Goal: Use online tool/utility: Utilize a website feature to perform a specific function

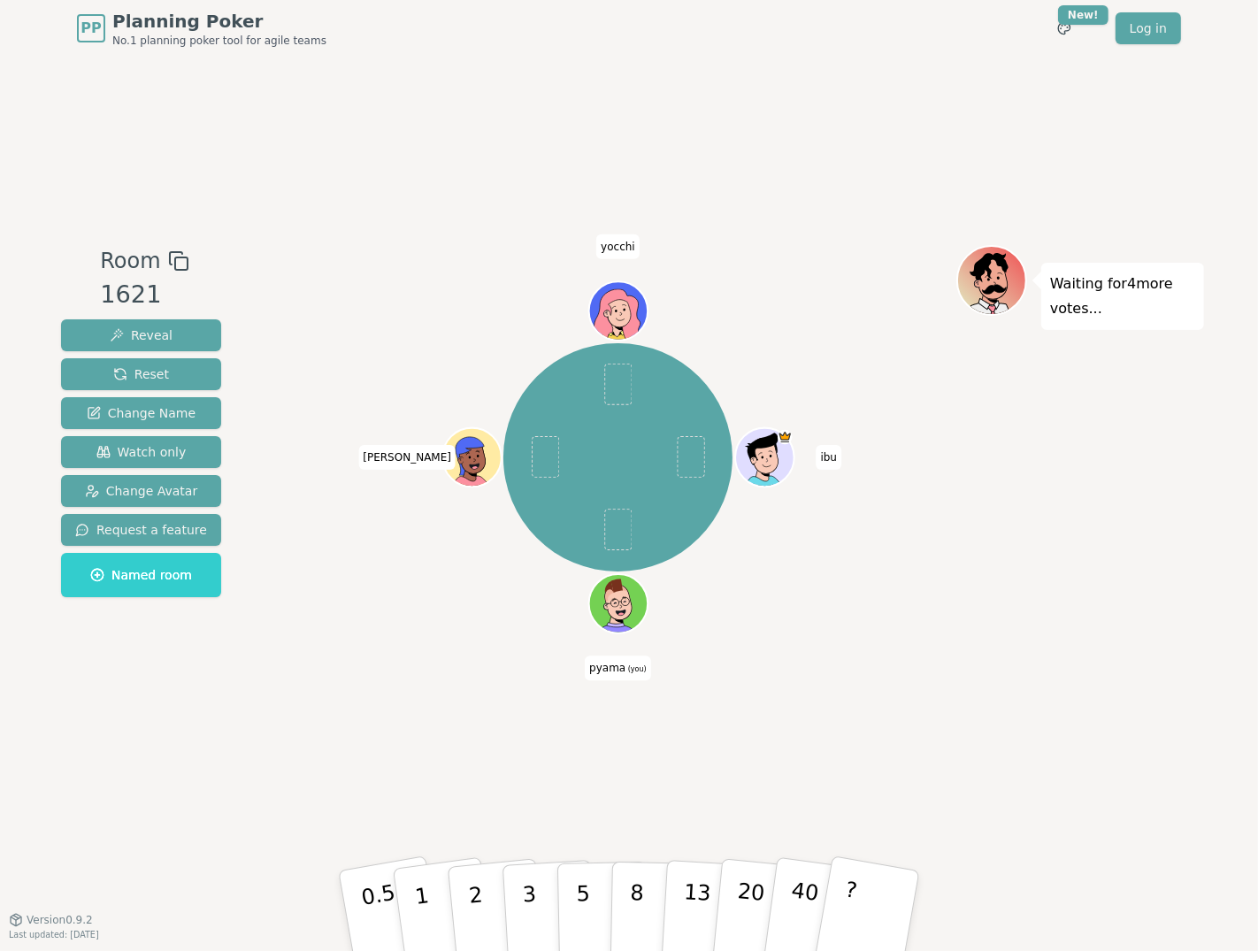
click at [318, 685] on div "ibu pyama (you) [PERSON_NAME]" at bounding box center [618, 488] width 677 height 487
click at [533, 729] on div "ibu pyama (you) [PERSON_NAME]" at bounding box center [618, 488] width 677 height 487
click at [641, 886] on p "8" at bounding box center [636, 911] width 15 height 96
click at [588, 890] on button "5" at bounding box center [602, 911] width 91 height 134
click at [592, 902] on button "5" at bounding box center [602, 911] width 91 height 134
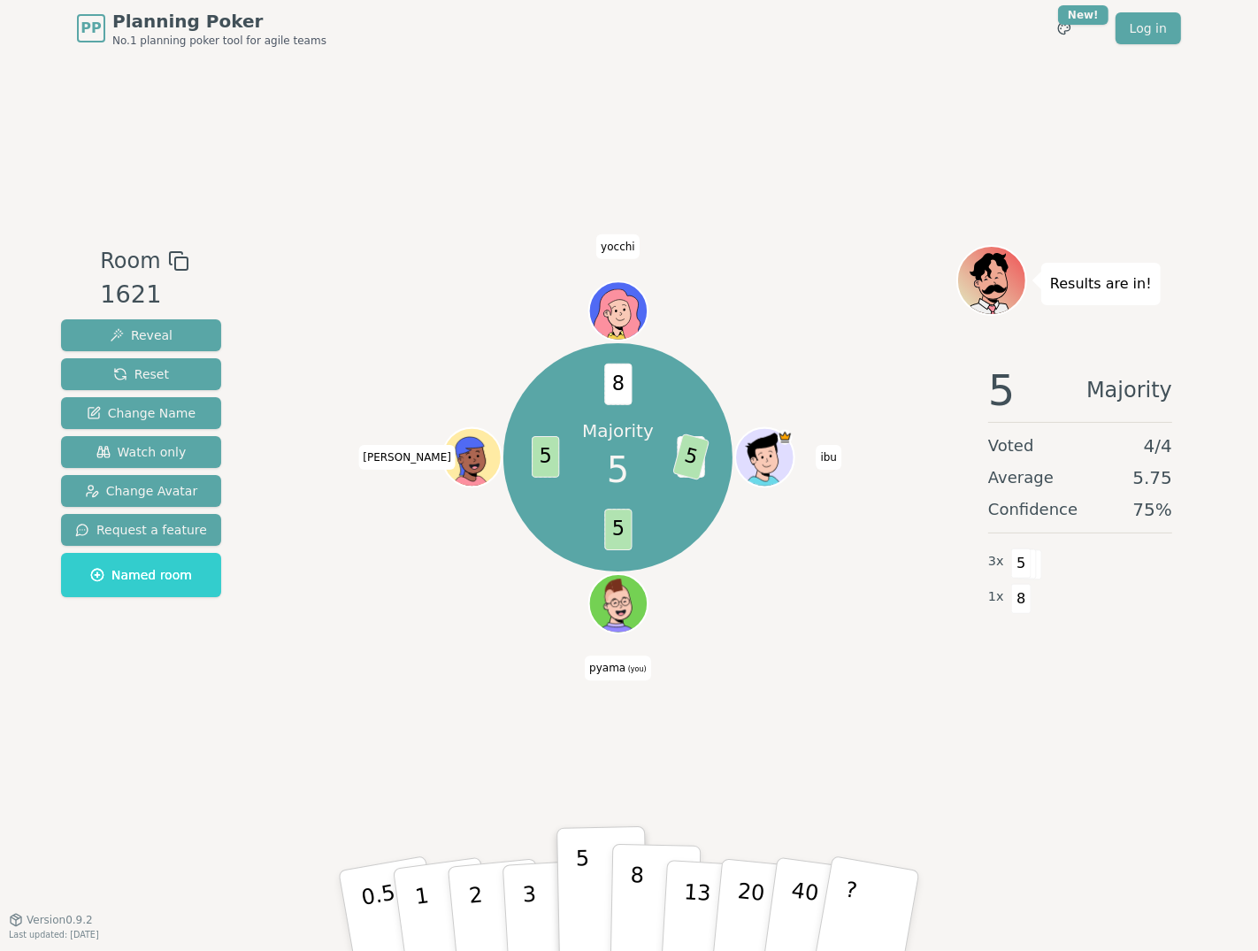
click at [641, 890] on p "8" at bounding box center [636, 911] width 15 height 96
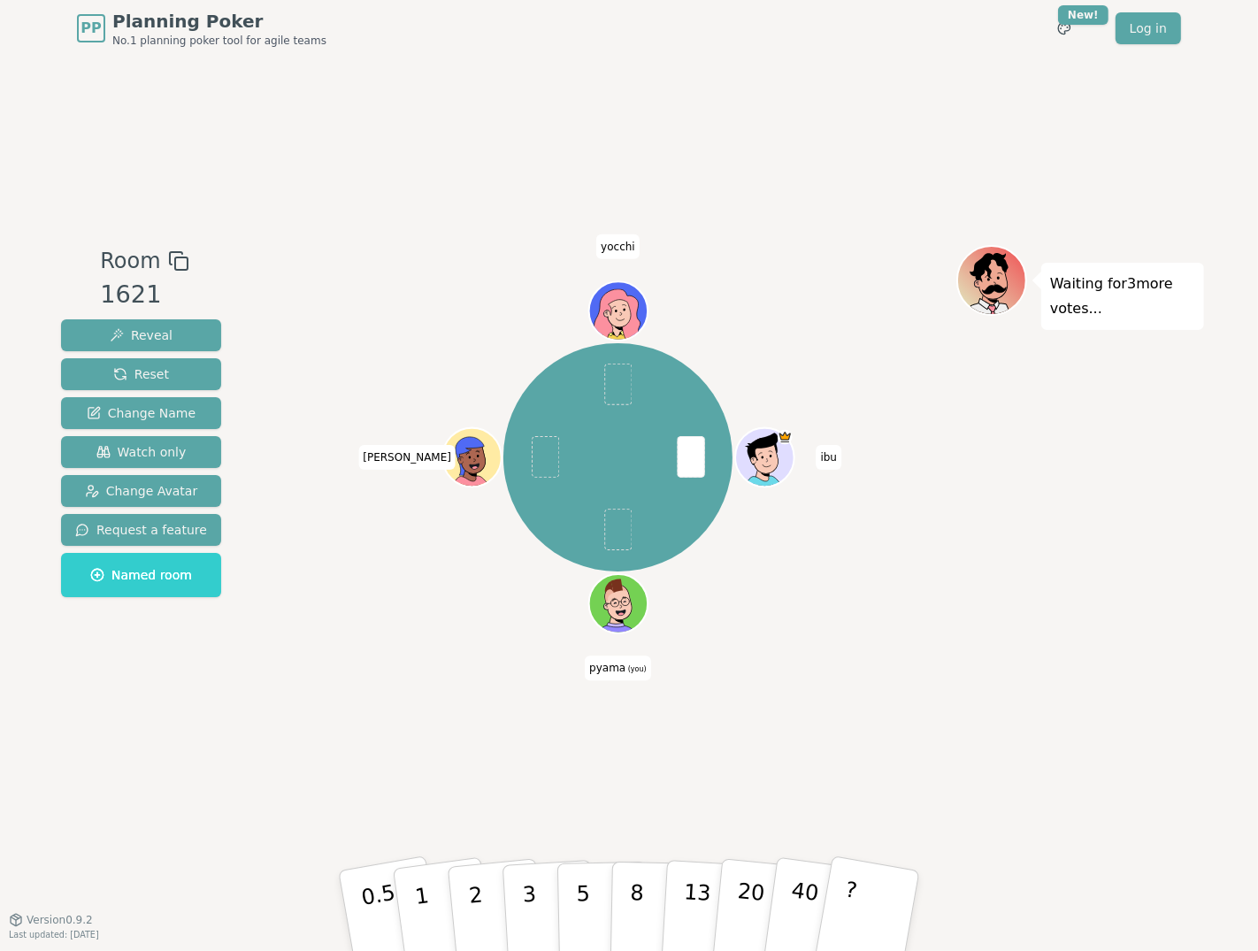
click at [448, 649] on div "ibu pyama (you) [PERSON_NAME]" at bounding box center [618, 488] width 677 height 487
click at [636, 890] on p "8" at bounding box center [636, 911] width 15 height 96
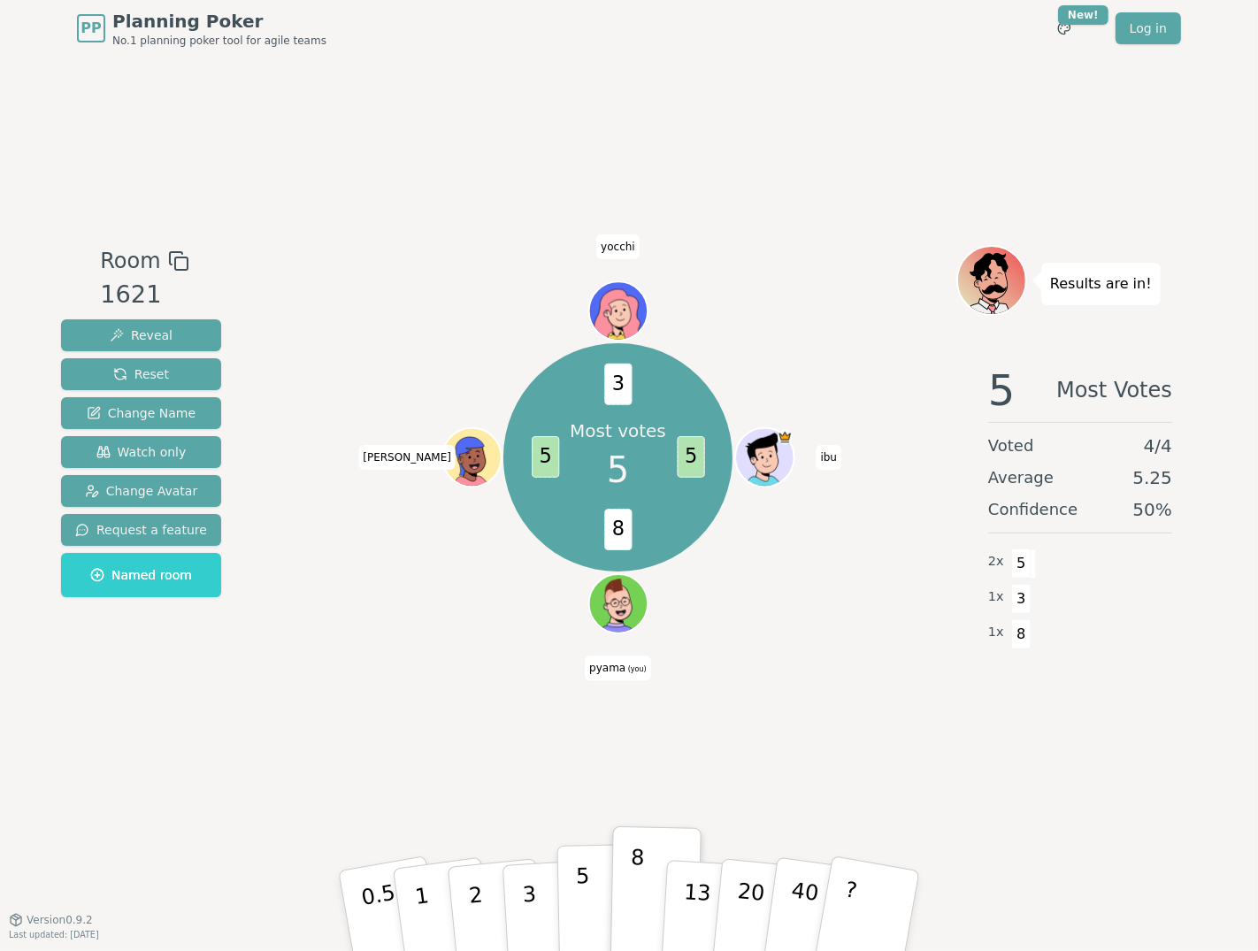
click at [589, 880] on button "5" at bounding box center [602, 911] width 91 height 134
